Goal: Information Seeking & Learning: Learn about a topic

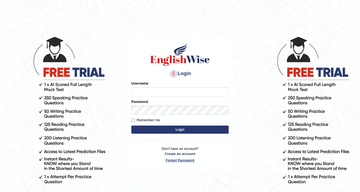
click at [173, 160] on link "Forgot Password" at bounding box center [180, 160] width 97 height 5
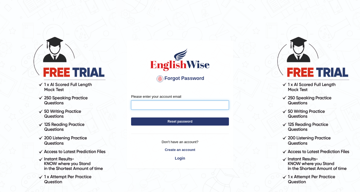
click at [159, 108] on input "Please enter your account email" at bounding box center [180, 105] width 98 height 9
type input "kamilaalang@yahoo.com"
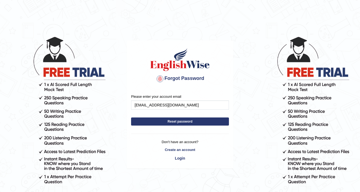
click at [191, 125] on button "Reset password" at bounding box center [180, 122] width 98 height 8
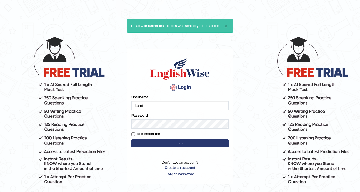
type input "kamil"
drag, startPoint x: 150, startPoint y: 104, endPoint x: 126, endPoint y: 74, distance: 38.3
click at [97, 111] on body "× Email with further instructions was sent to your email box Login Please fix t…" at bounding box center [180, 114] width 360 height 192
type input "[PERSON_NAME]"
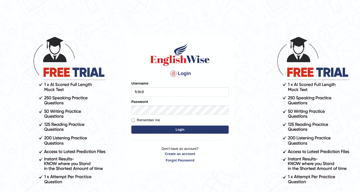
type input "fc9c6c"
drag, startPoint x: 151, startPoint y: 92, endPoint x: 119, endPoint y: 95, distance: 32.6
click at [119, 95] on body "Login Please fix the following errors: Username fc9c6c Password Remember me Log…" at bounding box center [180, 114] width 360 height 192
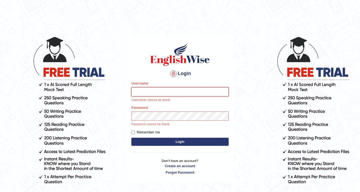
click at [142, 94] on input "Username" at bounding box center [180, 91] width 97 height 9
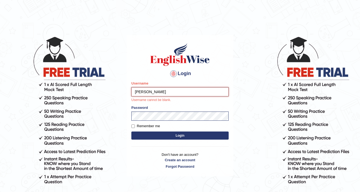
type input "Deborah"
click at [132, 132] on button "Login" at bounding box center [180, 136] width 97 height 8
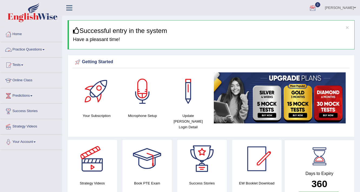
click at [42, 48] on link "Practice Questions" at bounding box center [31, 49] width 62 height 14
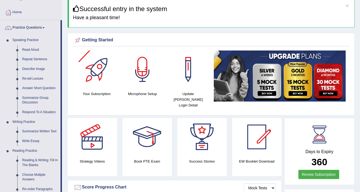
scroll to position [22, 0]
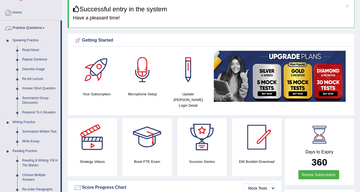
click at [29, 28] on link "Practice Questions" at bounding box center [30, 28] width 60 height 14
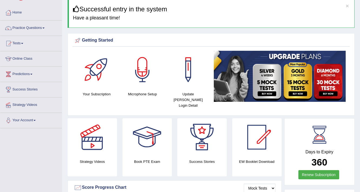
click at [15, 58] on link "Online Class" at bounding box center [31, 58] width 62 height 14
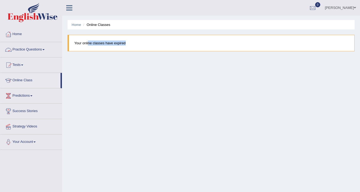
drag, startPoint x: 88, startPoint y: 45, endPoint x: 180, endPoint y: 42, distance: 91.8
click at [180, 42] on blockquote "Your online classes have expired" at bounding box center [211, 43] width 287 height 17
click at [158, 68] on div "Home Online Classes Your online classes have expired" at bounding box center [211, 135] width 298 height 271
click at [41, 45] on link "Practice Questions" at bounding box center [31, 49] width 62 height 14
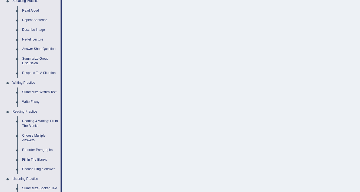
scroll to position [22, 0]
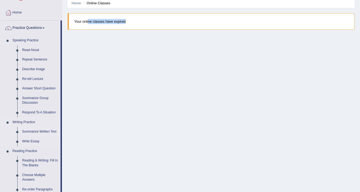
click at [33, 132] on link "Summarize Written Text" at bounding box center [40, 132] width 41 height 10
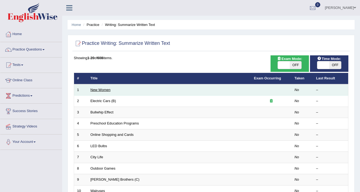
click at [94, 91] on link "New Women" at bounding box center [101, 90] width 20 height 4
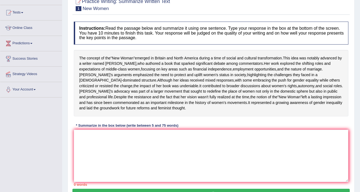
scroll to position [69, 0]
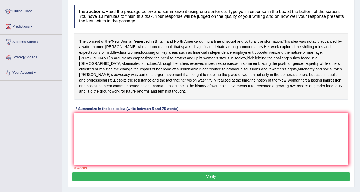
drag, startPoint x: 105, startPoint y: 44, endPoint x: 185, endPoint y: 122, distance: 111.0
click at [185, 122] on div "Instructions: Read the passage below and summarize it using one sentence. Type …" at bounding box center [212, 87] width 278 height 170
drag, startPoint x: 158, startPoint y: 117, endPoint x: 176, endPoint y: 121, distance: 19.2
click at [176, 112] on div "* Summarize in the box below (write between 5 and 75 words)" at bounding box center [127, 109] width 107 height 5
click at [149, 135] on textarea at bounding box center [211, 139] width 275 height 53
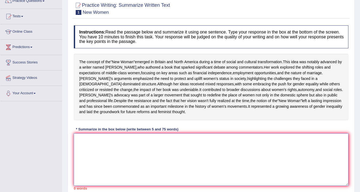
scroll to position [70, 0]
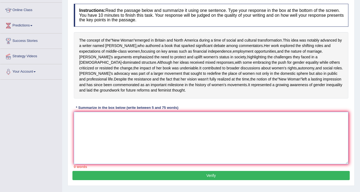
type textarea "t"
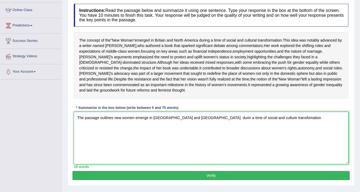
click at [207, 128] on textarea "The passage outlines new women emerge in [GEOGRAPHIC_DATA] and [GEOGRAPHIC_DATA…" at bounding box center [211, 138] width 275 height 53
click at [282, 129] on textarea "The passage outlines new women emerge in Britain and North America during a tim…" at bounding box center [211, 138] width 275 height 53
click at [280, 128] on textarea "The passage outlines new women emerge in Britain and North America during a tim…" at bounding box center [211, 138] width 275 height 53
click at [301, 129] on textarea "The passage outlines new women emerge in Britain and North America during a tim…" at bounding box center [211, 138] width 275 height 53
click at [289, 127] on textarea "The passage outlines new women emerge in Britain and North America during a tim…" at bounding box center [211, 138] width 275 height 53
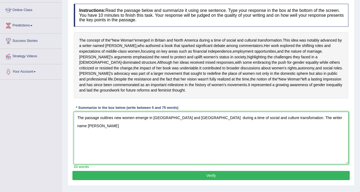
click at [322, 128] on textarea "The passage outlines new women emerge in Britain and North America during a tim…" at bounding box center [211, 138] width 275 height 53
click at [216, 137] on textarea "The passage outlines new women emerge in Britain and North America during a tim…" at bounding box center [211, 138] width 275 height 53
click at [216, 136] on textarea "The passage outlines new women emerge in Britain and North America during a tim…" at bounding box center [211, 138] width 275 height 53
click at [217, 136] on textarea "The passage outlines new women emerge in Britain and North America during a tim…" at bounding box center [211, 138] width 275 height 53
click at [229, 139] on textarea "The passage outlines new women emerge in Britain and North America during a tim…" at bounding box center [211, 138] width 275 height 53
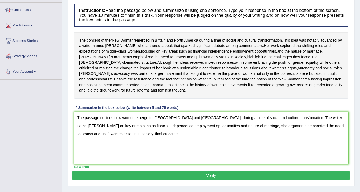
click at [107, 144] on textarea "The passage outlines new women emerge in Britain and North America during a tim…" at bounding box center [211, 138] width 275 height 53
click at [132, 145] on textarea "The passage outlines new women emerge in Britain and North America during a tim…" at bounding box center [211, 138] width 275 height 53
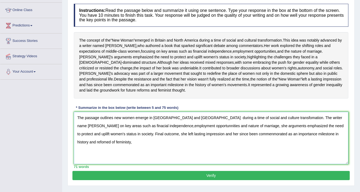
scroll to position [92, 0]
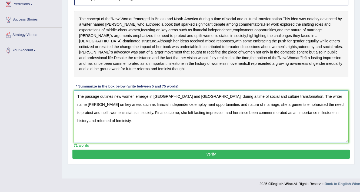
type textarea "The passage outlines new women emerge in Britain and North America during a tim…"
click at [208, 159] on button "Verify" at bounding box center [212, 154] width 278 height 9
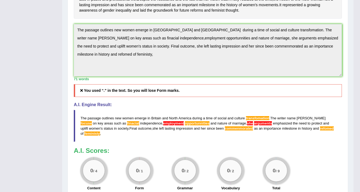
scroll to position [148, 0]
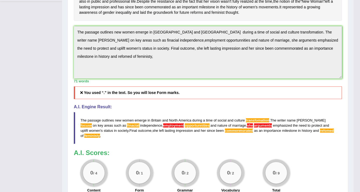
click at [54, 36] on div "Toggle navigation Home Practice Questions Speaking Practice Read Aloud Repeat S…" at bounding box center [177, 48] width 354 height 392
click at [227, 10] on span "history" at bounding box center [232, 7] width 11 height 6
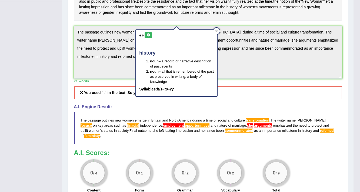
click at [218, 30] on div "history noun – a record or narrative description of past events noun – all that…" at bounding box center [177, 61] width 82 height 71
click at [218, 30] on icon at bounding box center [217, 31] width 2 height 2
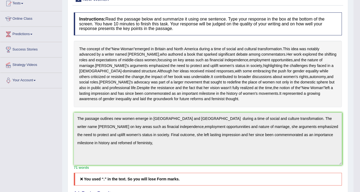
scroll to position [0, 0]
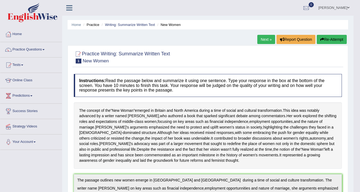
click at [330, 42] on button "Re-Attempt" at bounding box center [332, 39] width 30 height 9
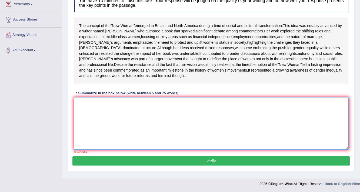
click at [157, 122] on textarea at bounding box center [211, 123] width 275 height 53
paste textarea "The passage outlines new women emerge in Britain and North America during a tim…"
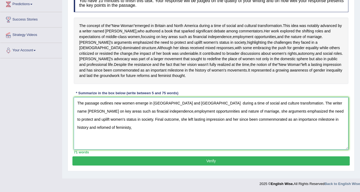
click at [109, 123] on textarea "The passage outlines new women emerge in Britain and North America during a tim…" at bounding box center [211, 123] width 275 height 53
click at [199, 106] on textarea "The passage outlines new women emerge in Britain and North America during a tim…" at bounding box center [211, 123] width 275 height 53
click at [287, 106] on textarea "The passage outlines new women emerge in Britain and North America during a tim…" at bounding box center [211, 123] width 275 height 53
click at [88, 115] on textarea "The passage outlines new women emerge in Britain and North America during a tim…" at bounding box center [211, 123] width 275 height 53
click at [166, 116] on textarea "The passage outlines new women emerge in Britain and North America during a tim…" at bounding box center [211, 123] width 275 height 53
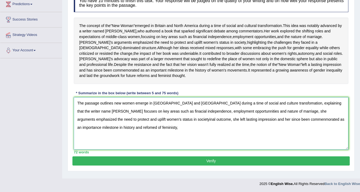
click at [130, 124] on textarea "The passage outlines new women emerge in Britain and North America during a tim…" at bounding box center [211, 123] width 275 height 53
click at [129, 125] on textarea "The passage outlines new women emerge in Britain and North America during a tim…" at bounding box center [211, 123] width 275 height 53
drag, startPoint x: 130, startPoint y: 123, endPoint x: 136, endPoint y: 122, distance: 6.0
click at [136, 122] on textarea "The passage outlines new women emerge in Britain and North America during a tim…" at bounding box center [211, 123] width 275 height 53
click at [182, 134] on textarea "The passage outlines new women emerge in Britain and North America during a tim…" at bounding box center [211, 123] width 275 height 53
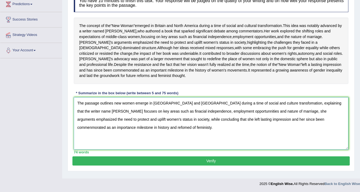
click at [84, 130] on textarea "The passage outlines new women emerge in Britain and North America during a tim…" at bounding box center [211, 123] width 275 height 53
click at [93, 131] on textarea "The passage outlines new women emerge in Britain and North America during a tim…" at bounding box center [211, 123] width 275 height 53
type textarea "The passage outlines new women emerge in Britain and North America during a tim…"
click at [186, 166] on button "Verify" at bounding box center [212, 161] width 278 height 9
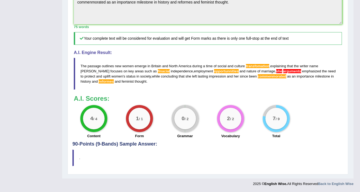
scroll to position [215, 0]
drag, startPoint x: 190, startPoint y: 123, endPoint x: 171, endPoint y: 128, distance: 19.4
click at [171, 128] on div "0 / 2 Grammar" at bounding box center [185, 122] width 46 height 35
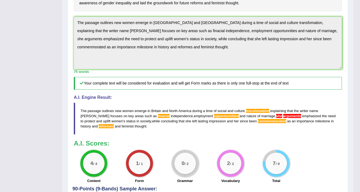
scroll to position [150, 0]
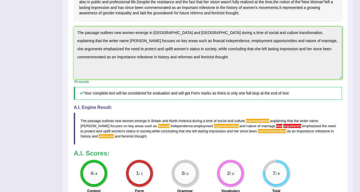
click at [158, 128] on span "finacial" at bounding box center [164, 126] width 12 height 4
click at [214, 128] on span "opportunnities" at bounding box center [226, 126] width 25 height 4
drag, startPoint x: 261, startPoint y: 136, endPoint x: 251, endPoint y: 142, distance: 11.0
click at [261, 123] on span "transfomation" at bounding box center [258, 121] width 24 height 4
click at [277, 128] on span "she" at bounding box center [280, 126] width 6 height 4
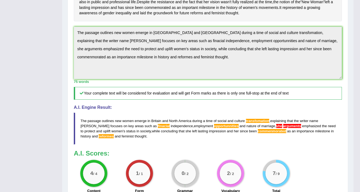
drag, startPoint x: 252, startPoint y: 153, endPoint x: 208, endPoint y: 162, distance: 45.4
click at [252, 145] on blockquote "The passage outlines new women emerge in Britain and North America during a tim…" at bounding box center [208, 129] width 268 height 32
click at [277, 128] on span "she" at bounding box center [280, 126] width 6 height 4
click at [214, 128] on span "opportunnities" at bounding box center [226, 126] width 25 height 4
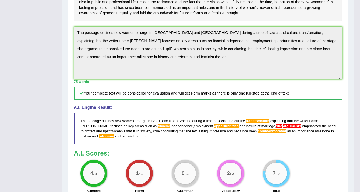
click at [214, 128] on span "opportunnities" at bounding box center [226, 126] width 25 height 4
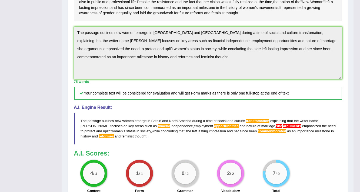
click at [214, 128] on span "opportunnities" at bounding box center [226, 126] width 25 height 4
click at [158, 128] on span "finacial" at bounding box center [164, 126] width 12 height 4
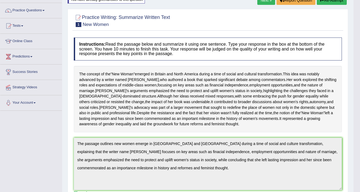
scroll to position [5, 0]
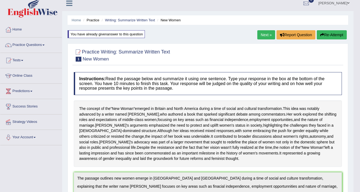
click at [264, 36] on link "Next »" at bounding box center [267, 34] width 18 height 9
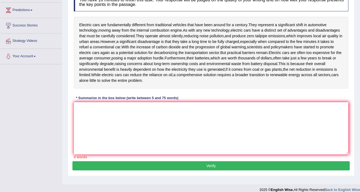
scroll to position [87, 0]
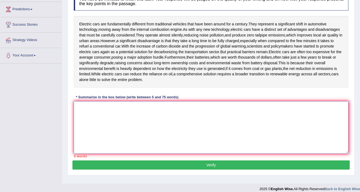
click at [87, 116] on textarea at bounding box center [211, 127] width 275 height 53
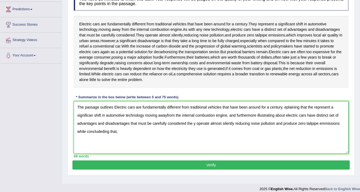
click at [340, 123] on textarea "The passage outlines Electric cars are fundamentally different from traditional…" at bounding box center [211, 127] width 275 height 53
click at [118, 133] on textarea "The passage outlines Electric cars are fundamentally different from traditional…" at bounding box center [211, 127] width 275 height 53
type textarea "The passage outlines Electric cars are fundamentally different from traditional…"
click at [206, 164] on button "Verify" at bounding box center [212, 165] width 278 height 9
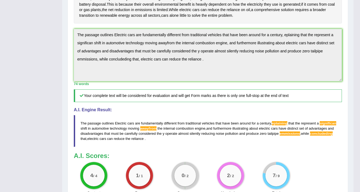
scroll to position [130, 0]
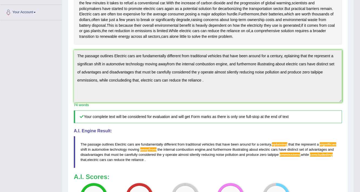
click at [0, 41] on div "Toggle navigation Home Practice Questions Speaking Practice Read Aloud Repeat S…" at bounding box center [177, 69] width 354 height 398
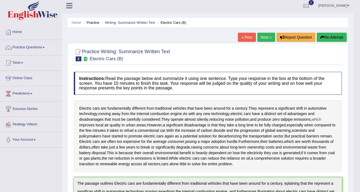
scroll to position [0, 0]
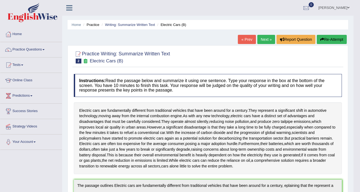
click at [322, 42] on button "Re-Attempt" at bounding box center [332, 39] width 30 height 9
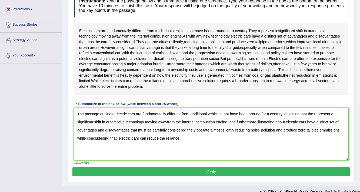
click at [115, 113] on textarea "The passage outlines Electric cars are fundamentally different from traditional…" at bounding box center [211, 134] width 275 height 53
click at [287, 113] on textarea "The passage outlines electric cars are fundamentally different from traditional…" at bounding box center [211, 134] width 275 height 53
click at [94, 121] on textarea "The passage outlines electric cars are fundamentally different from traditional…" at bounding box center [211, 134] width 275 height 53
click at [313, 113] on textarea "The passage outlines electric cars are fundamentally different from traditional…" at bounding box center [211, 134] width 275 height 53
click at [168, 119] on textarea "The passage outlines electric cars are fundamentally different from traditional…" at bounding box center [211, 134] width 275 height 53
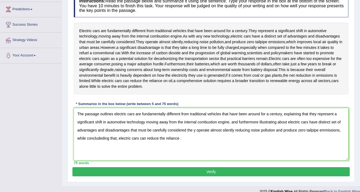
click at [194, 130] on textarea "The passage outlines electric cars are fundamentally different from traditional…" at bounding box center [211, 134] width 275 height 53
click at [102, 137] on textarea "The passage outlines electric cars are fundamentally different from traditional…" at bounding box center [211, 134] width 275 height 53
click at [185, 129] on textarea "The passage outlines electric cars are fundamentally different from traditional…" at bounding box center [211, 134] width 275 height 53
click at [195, 130] on textarea "The passage outlines electric cars are fundamentally different from traditional…" at bounding box center [211, 134] width 275 height 53
click at [188, 129] on textarea "The passage outlines electric cars are fundamentally different from traditional…" at bounding box center [211, 134] width 275 height 53
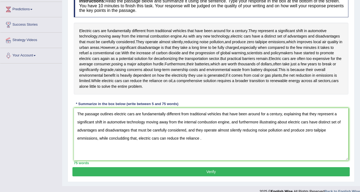
click at [218, 133] on textarea "The passage outlines electric cars are fundamentally different from traditional…" at bounding box center [211, 134] width 275 height 53
click at [326, 130] on textarea "The passage outlines electric cars are fundamentally different from traditional…" at bounding box center [211, 134] width 275 height 53
click at [81, 137] on textarea "The passage outlines electric cars are fundamentally different from traditional…" at bounding box center [211, 134] width 275 height 53
click at [100, 137] on textarea "The passage outlines electric cars are fundamentally different from traditional…" at bounding box center [211, 134] width 275 height 53
click at [116, 140] on textarea "The passage outlines electric cars are fundamentally different from traditional…" at bounding box center [211, 134] width 275 height 53
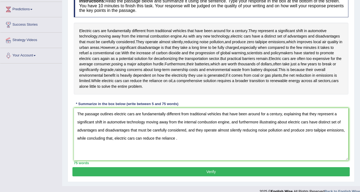
click at [176, 136] on textarea "The passage outlines electric cars are fundamentally different from traditional…" at bounding box center [211, 134] width 275 height 53
click at [206, 146] on textarea "The passage outlines electric cars are fundamentally different from traditional…" at bounding box center [211, 134] width 275 height 53
type textarea "The passage outlines electric cars are fundamentally different from traditional…"
click at [204, 170] on button "Verify" at bounding box center [212, 172] width 278 height 9
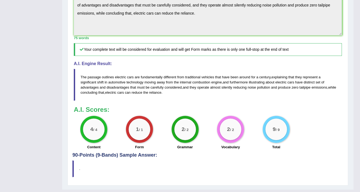
scroll to position [210, 0]
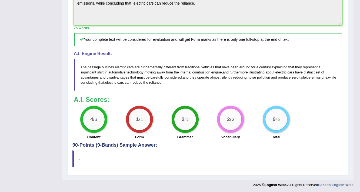
drag, startPoint x: 186, startPoint y: 84, endPoint x: 82, endPoint y: 73, distance: 104.2
click at [82, 73] on blockquote "The passage outlines electric cars are fundamentally different from traditional…" at bounding box center [208, 75] width 268 height 32
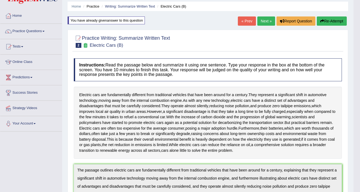
scroll to position [0, 0]
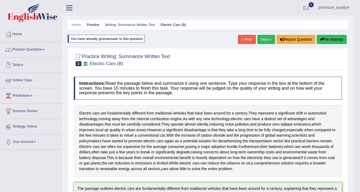
click at [28, 48] on link "Practice Questions" at bounding box center [31, 49] width 62 height 14
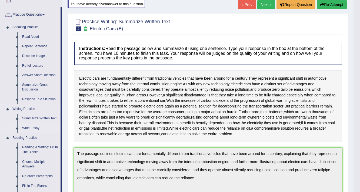
scroll to position [43, 0]
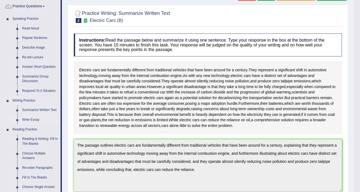
click at [26, 120] on link "Write Essay" at bounding box center [40, 120] width 41 height 10
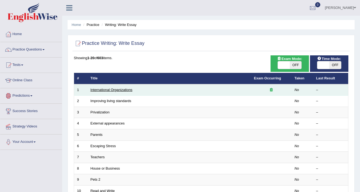
click at [108, 90] on link "International Organizations" at bounding box center [112, 90] width 42 height 4
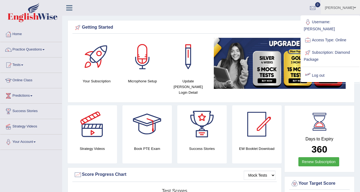
click at [313, 70] on link "Log out" at bounding box center [330, 76] width 58 height 12
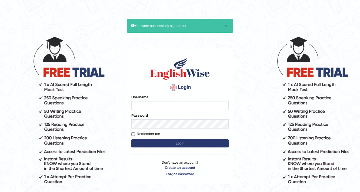
click at [170, 103] on input "Username" at bounding box center [180, 105] width 97 height 9
